Goal: Transaction & Acquisition: Obtain resource

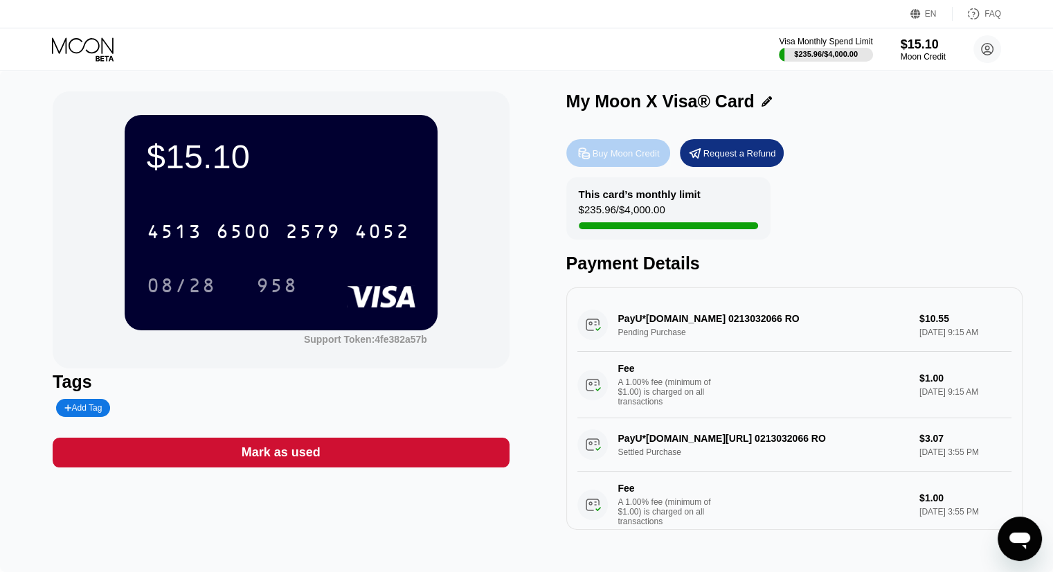
click at [588, 161] on icon at bounding box center [584, 153] width 15 height 15
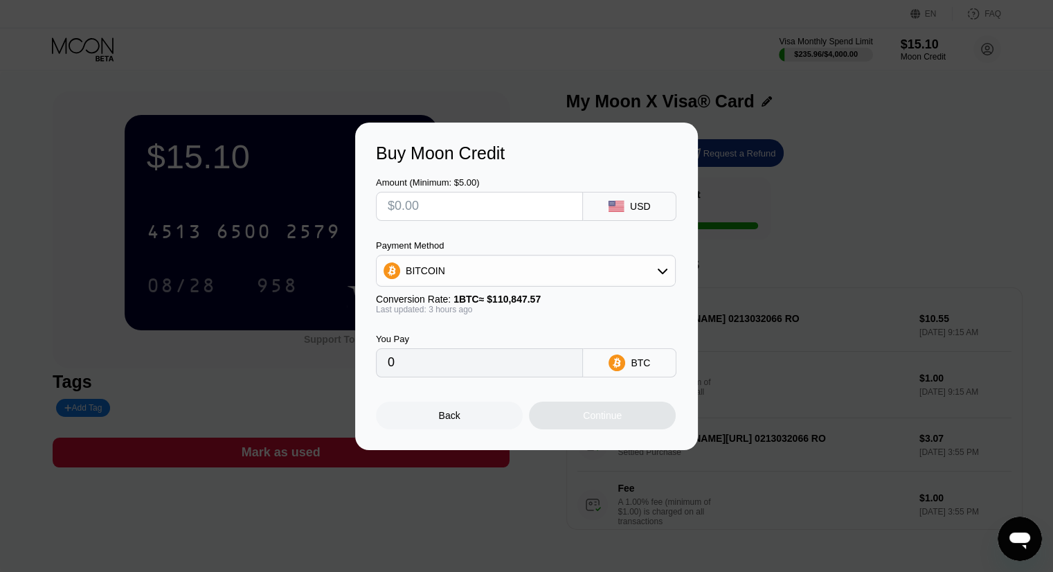
click at [474, 200] on input "text" at bounding box center [479, 206] width 183 height 28
type input "$3"
type input "0.00002715"
type input "$35"
type input "0.00031671"
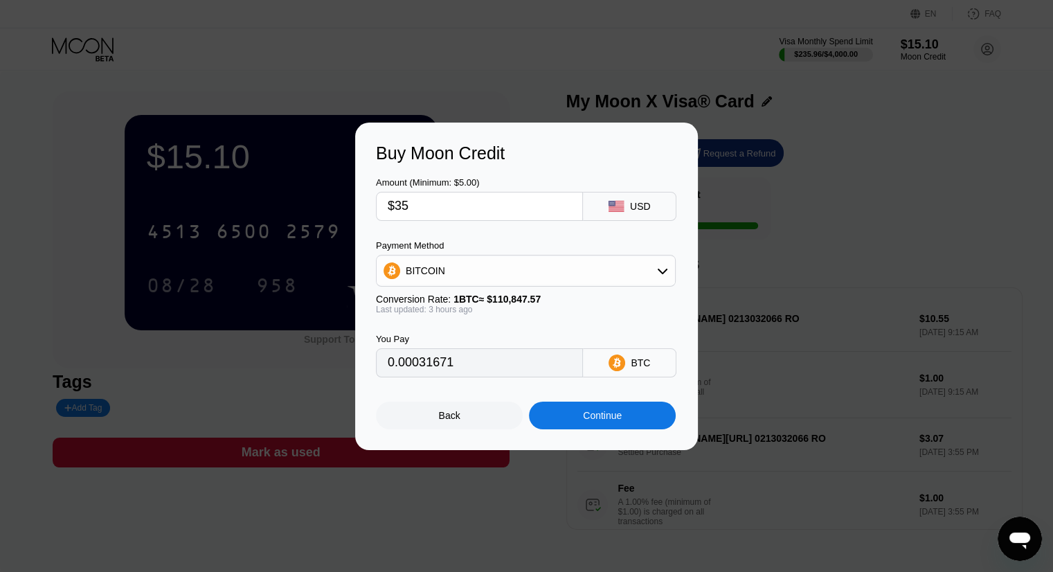
type input "$35"
click at [570, 419] on div "Continue" at bounding box center [602, 416] width 147 height 28
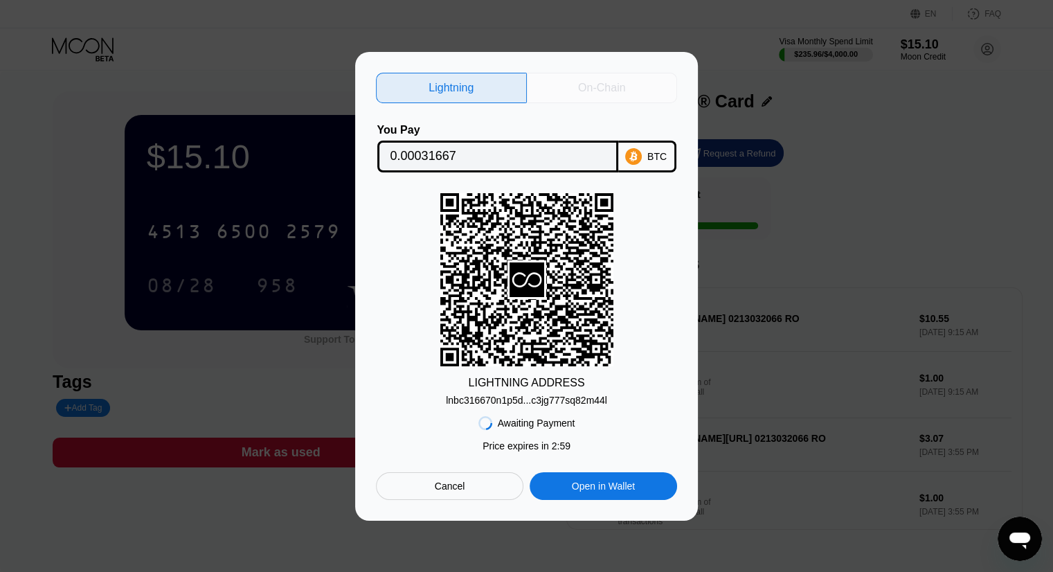
click at [613, 89] on div "On-Chain" at bounding box center [601, 88] width 47 height 14
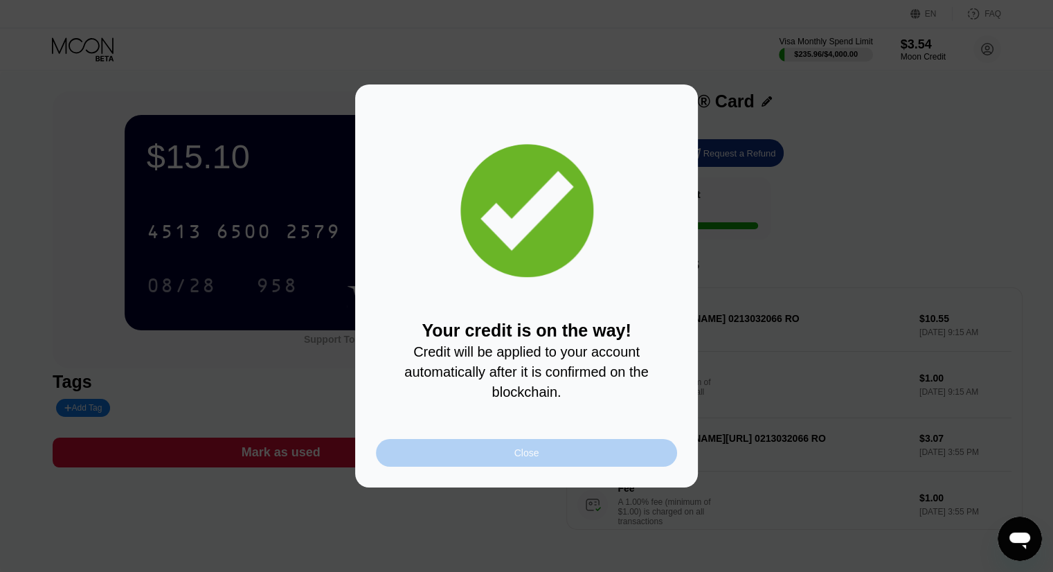
click at [523, 458] on div "Close" at bounding box center [526, 452] width 25 height 11
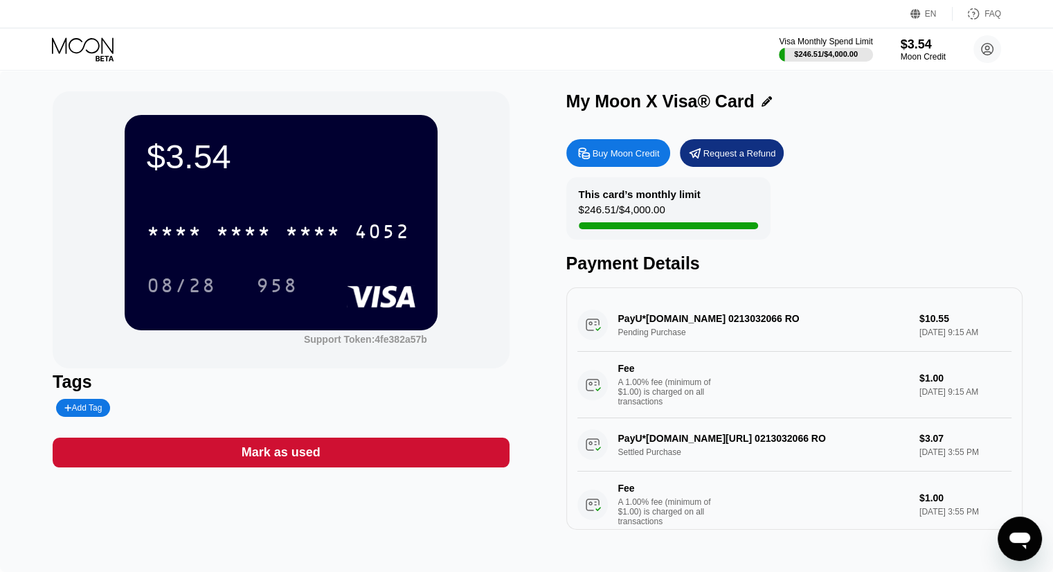
click at [676, 221] on div "This card’s monthly limit $246.51 / $4,000.00" at bounding box center [668, 208] width 204 height 62
click at [820, 46] on div "$246.51 / $4,000.00" at bounding box center [826, 53] width 96 height 15
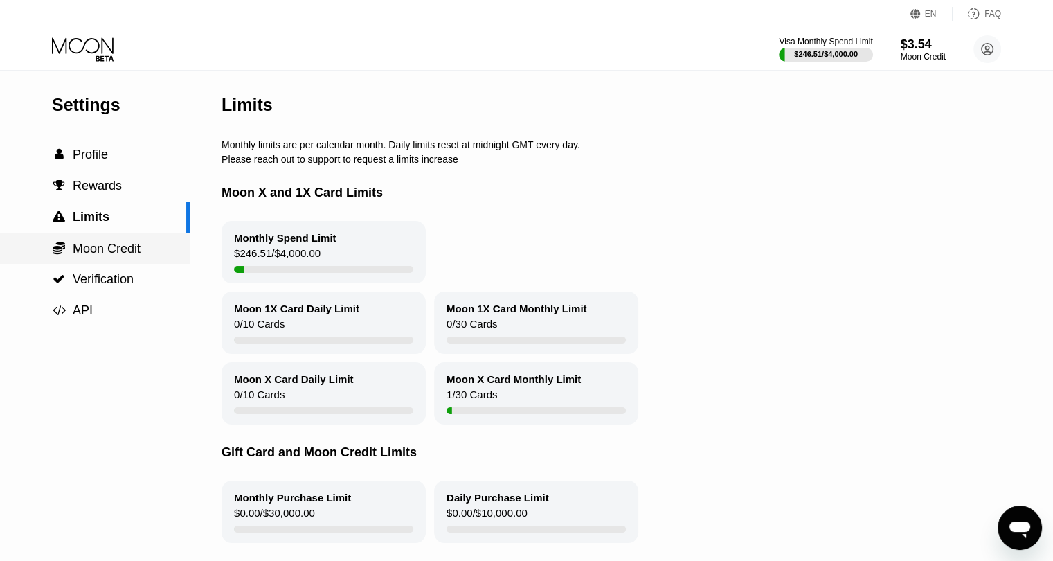
click at [109, 250] on span "Moon Credit" at bounding box center [107, 249] width 68 height 14
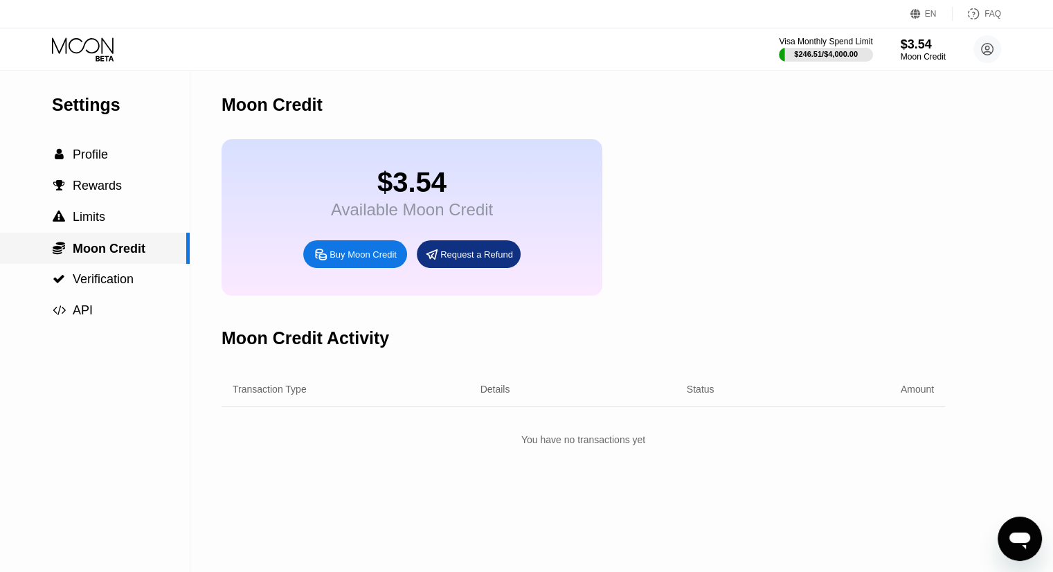
scroll to position [28, 0]
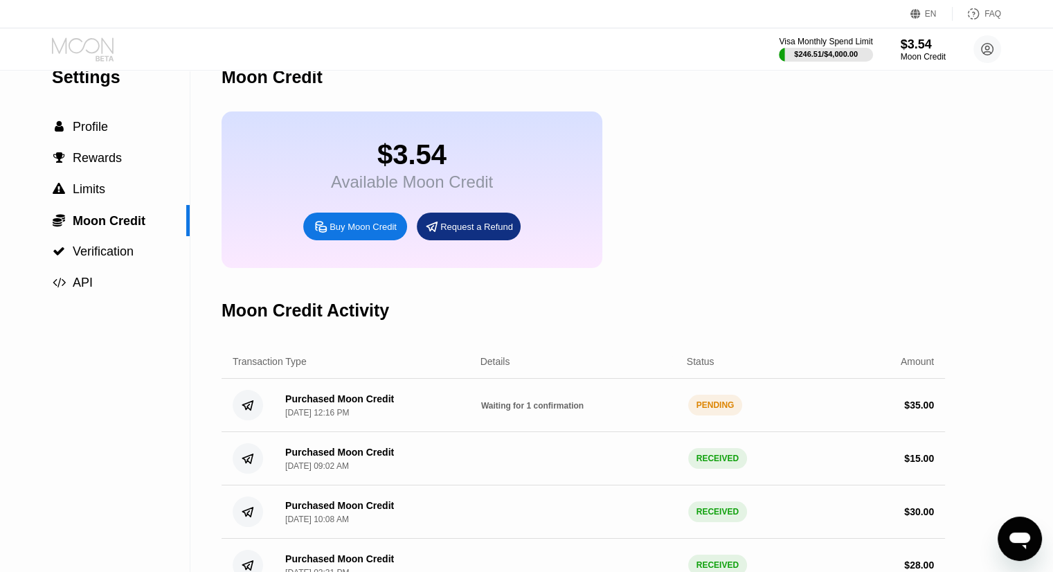
click at [75, 53] on icon at bounding box center [83, 45] width 62 height 16
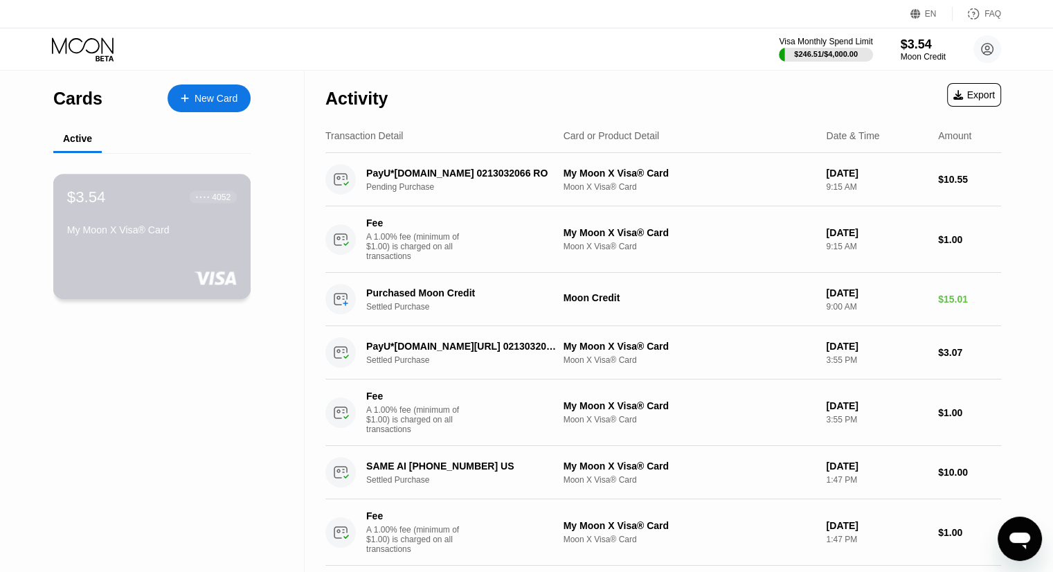
click at [109, 214] on div "$3.54 ● ● ● ● 4052 My Moon X Visa® Card" at bounding box center [152, 214] width 170 height 53
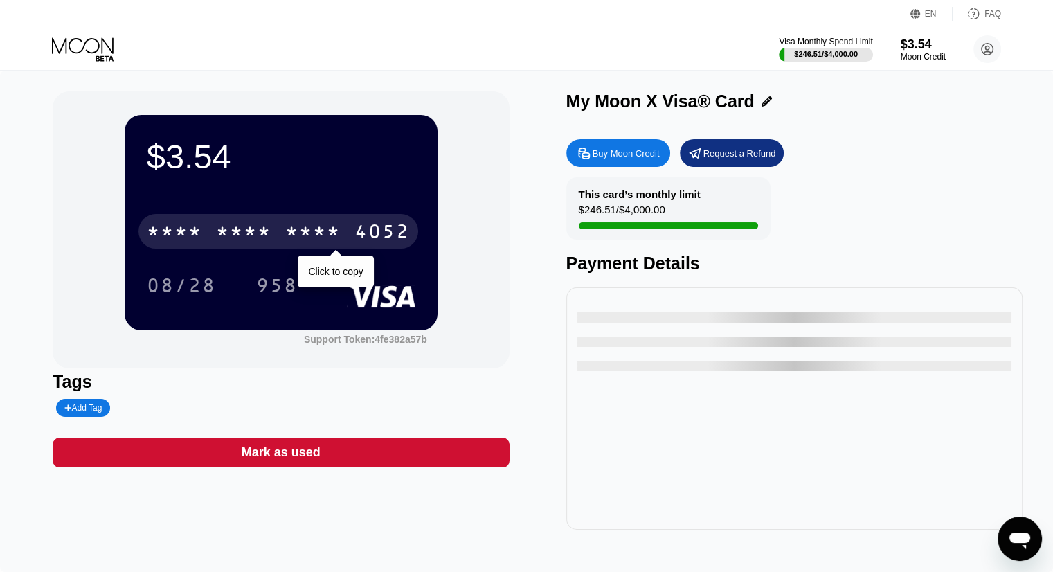
click at [244, 237] on div "* * * *" at bounding box center [243, 233] width 55 height 22
